Goal: Task Accomplishment & Management: Check status

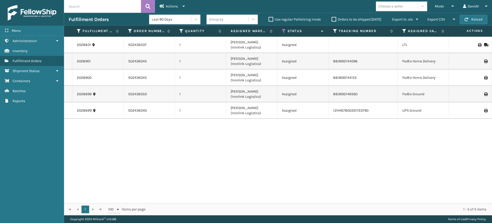
click at [331, 19] on div "Orders to be shipped [DATE]" at bounding box center [357, 19] width 61 height 6
click at [335, 19] on label "Orders to be shipped [DATE]" at bounding box center [357, 19] width 50 height 4
click at [332, 19] on input "Orders to be shipped [DATE]" at bounding box center [332, 17] width 0 height 3
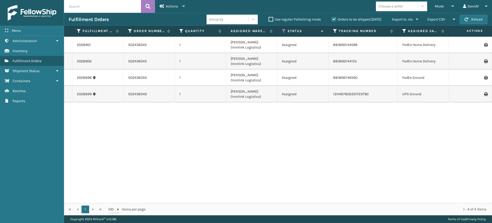
click at [335, 19] on label "Orders to be shipped [DATE]" at bounding box center [357, 19] width 50 height 4
click at [332, 19] on input "Orders to be shipped [DATE]" at bounding box center [332, 17] width 0 height 3
click at [85, 7] on input "text" at bounding box center [102, 6] width 77 height 13
paste input "2027117"
click at [148, 4] on icon at bounding box center [148, 7] width 5 height 8
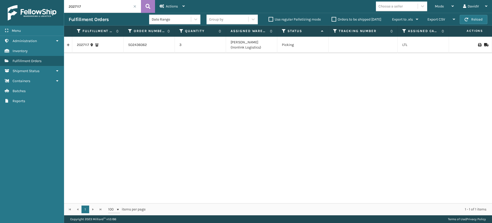
click at [67, 45] on link at bounding box center [68, 45] width 8 height 8
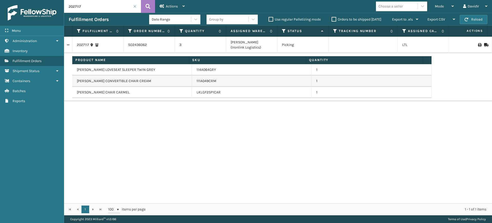
click at [69, 45] on link at bounding box center [68, 45] width 8 height 8
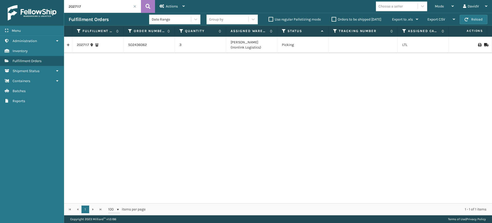
click at [102, 76] on div "2027117 SO2436062 3 [PERSON_NAME] (Ironlink Logistics) Picking LTL [US_STATE] -" at bounding box center [278, 120] width 428 height 166
click at [69, 47] on link at bounding box center [68, 45] width 8 height 8
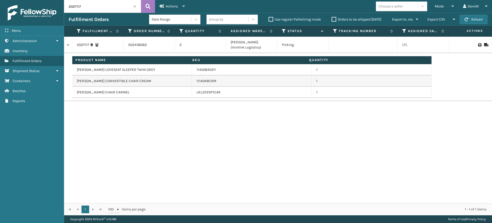
drag, startPoint x: 90, startPoint y: 5, endPoint x: 63, endPoint y: 7, distance: 27.3
click at [64, 0] on div "Menu Administration Inventory Fulfillment Orders Shipment Status Containers Bat…" at bounding box center [246, 0] width 492 height 0
paste input "46"
type input "2027146"
click at [153, 7] on button at bounding box center [148, 6] width 14 height 13
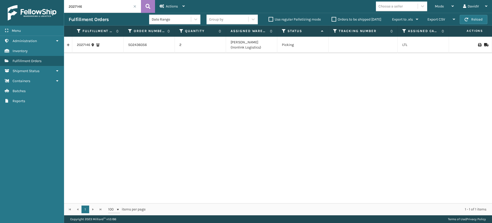
click at [67, 45] on link at bounding box center [68, 45] width 8 height 8
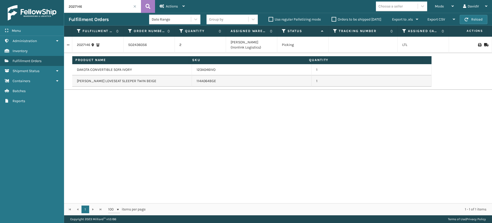
click at [107, 134] on div "2027146 SO2436056 2 [PERSON_NAME] (Ironlink Logistics) Picking LTL [US_STATE] -…" at bounding box center [278, 120] width 428 height 166
